Goal: Information Seeking & Learning: Learn about a topic

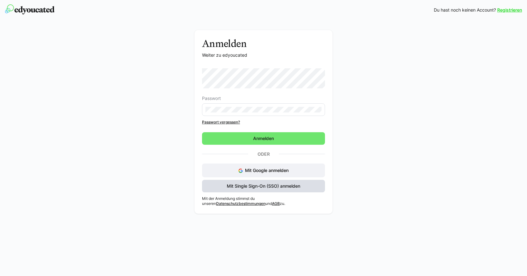
click at [265, 184] on span "Mit Single Sign-On (SSO) anmelden" at bounding box center [263, 186] width 75 height 6
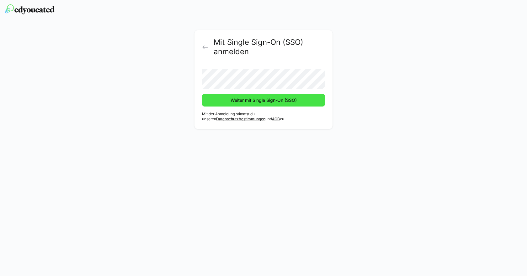
click at [271, 101] on span "Weiter mit Single Sign-On (SSO)" at bounding box center [263, 100] width 68 height 6
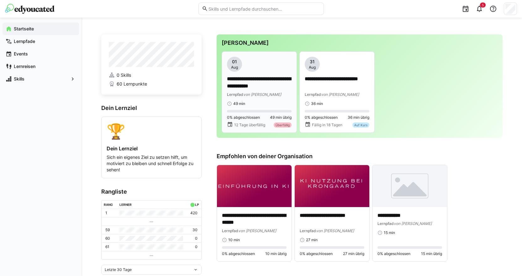
click at [280, 90] on p "**********" at bounding box center [259, 83] width 65 height 14
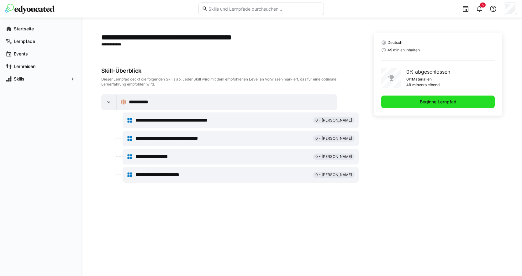
click at [437, 104] on span "Beginne Lernpfad" at bounding box center [438, 102] width 39 height 6
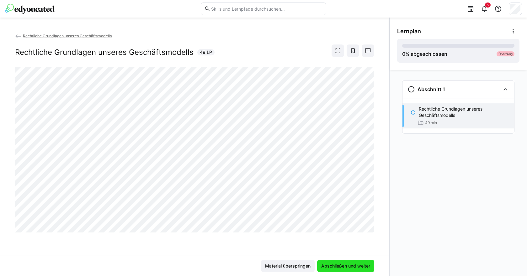
click at [352, 263] on span "Abschließen und weiter" at bounding box center [345, 266] width 51 height 6
click at [361, 264] on span "Abschließen und weiter" at bounding box center [345, 266] width 51 height 6
click at [356, 265] on span "Abschließen und weiter" at bounding box center [345, 266] width 51 height 6
click at [340, 269] on span "Abschließen und weiter" at bounding box center [345, 266] width 57 height 13
click at [349, 267] on span "Abschließen und weiter" at bounding box center [345, 266] width 51 height 6
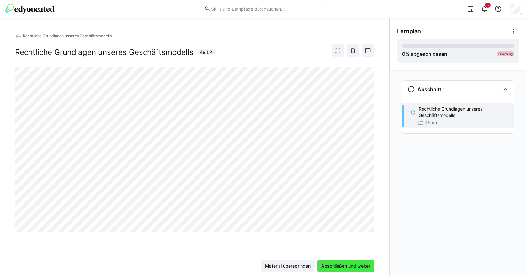
click at [350, 265] on span "Abschließen und weiter" at bounding box center [345, 266] width 51 height 6
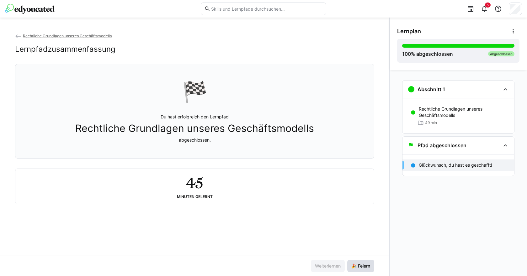
click at [357, 266] on span "🎉 Feiern" at bounding box center [360, 266] width 21 height 6
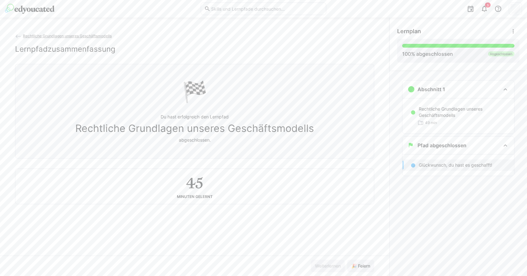
click at [71, 37] on span "Rechtliche Grundlagen unseres Geschäftsmodells" at bounding box center [67, 36] width 89 height 5
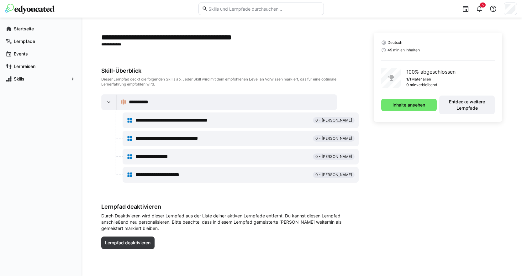
click at [120, 39] on h2 "**********" at bounding box center [229, 37] width 257 height 9
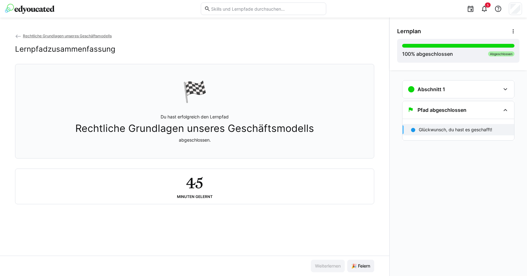
click at [36, 12] on img at bounding box center [30, 9] width 50 height 10
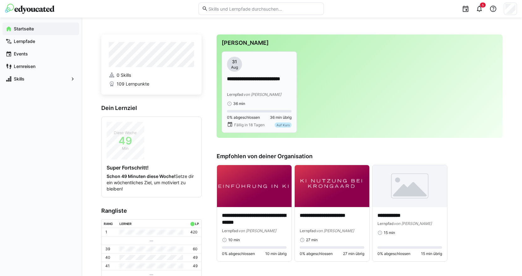
click at [257, 77] on p "**********" at bounding box center [259, 83] width 65 height 14
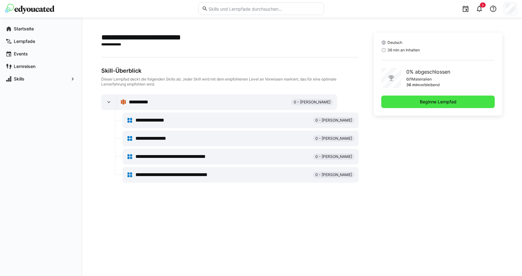
click at [454, 105] on span "Beginne Lernpfad" at bounding box center [438, 102] width 114 height 13
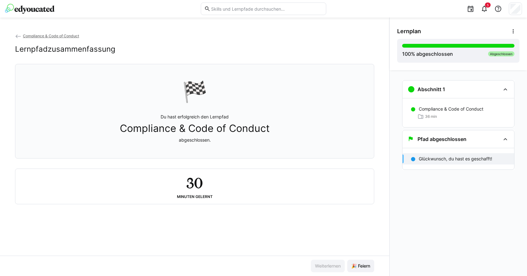
click at [194, 184] on h2 "30" at bounding box center [194, 183] width 16 height 18
click at [21, 8] on img at bounding box center [30, 9] width 50 height 10
